Goal: Task Accomplishment & Management: Use online tool/utility

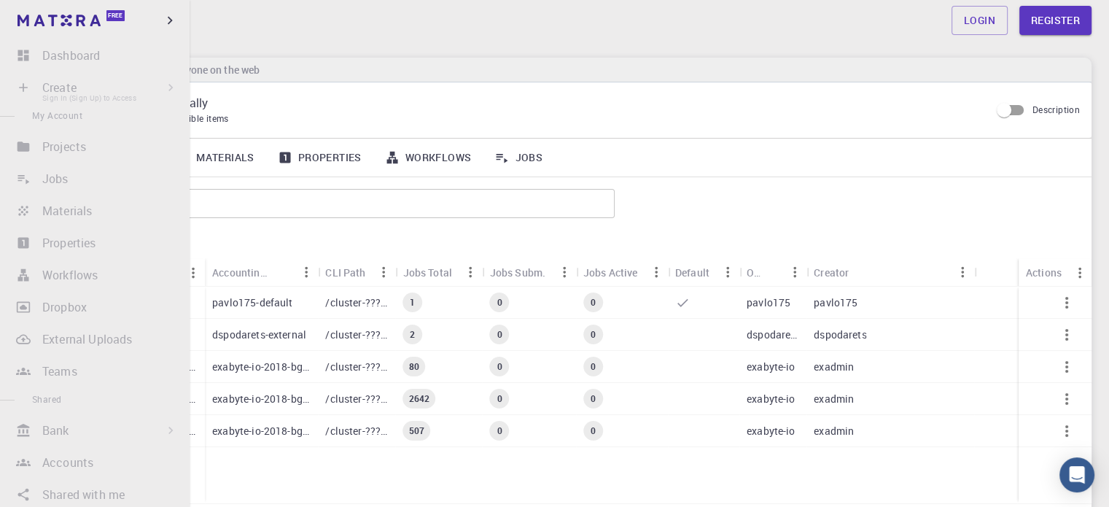
click at [83, 90] on li "Create Sign In (Sign Up) to Access New Job New Material Create Material Upload …" at bounding box center [95, 87] width 190 height 29
click at [23, 85] on li "Create Sign In (Sign Up) to Access New Job New Material Create Material Upload …" at bounding box center [95, 87] width 190 height 29
click at [64, 95] on li "Create Sign In (Sign Up) to Access New Job New Material Create Material Upload …" at bounding box center [95, 87] width 190 height 29
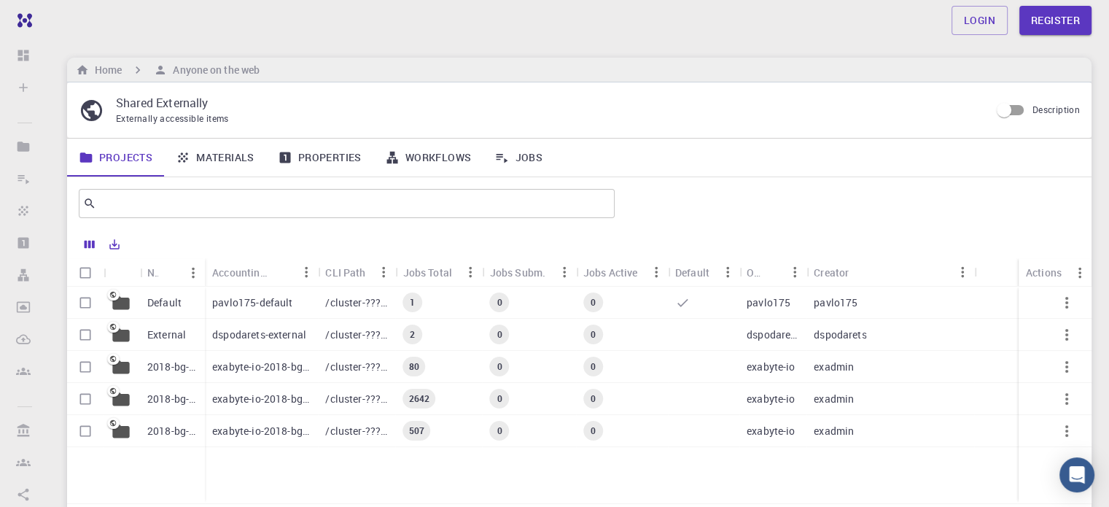
click at [242, 298] on p "pavlo175-default" at bounding box center [252, 302] width 80 height 15
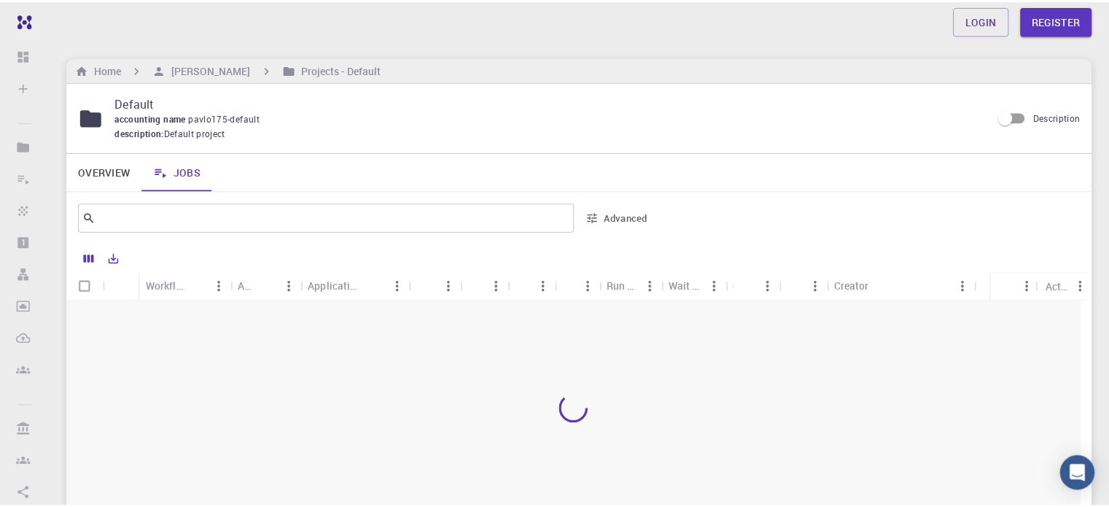
scroll to position [163, 0]
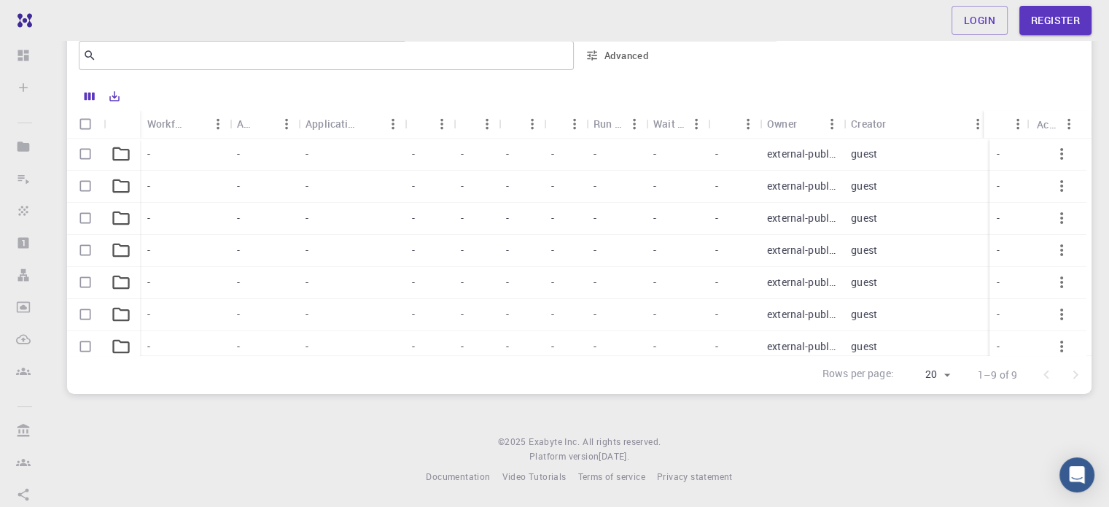
click at [392, 157] on div "-" at bounding box center [351, 155] width 106 height 32
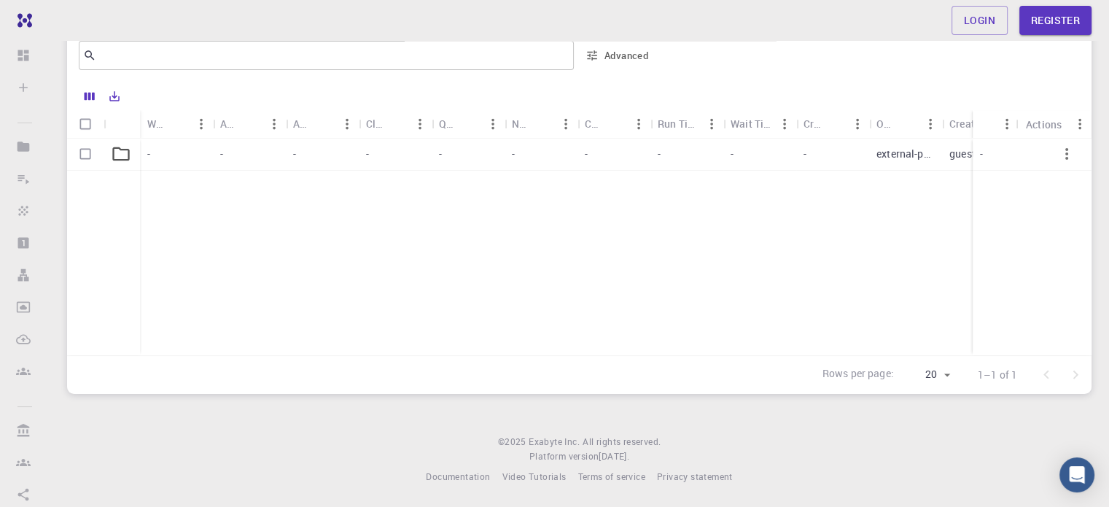
click at [423, 152] on div "-" at bounding box center [395, 155] width 73 height 32
